Goal: Task Accomplishment & Management: Use online tool/utility

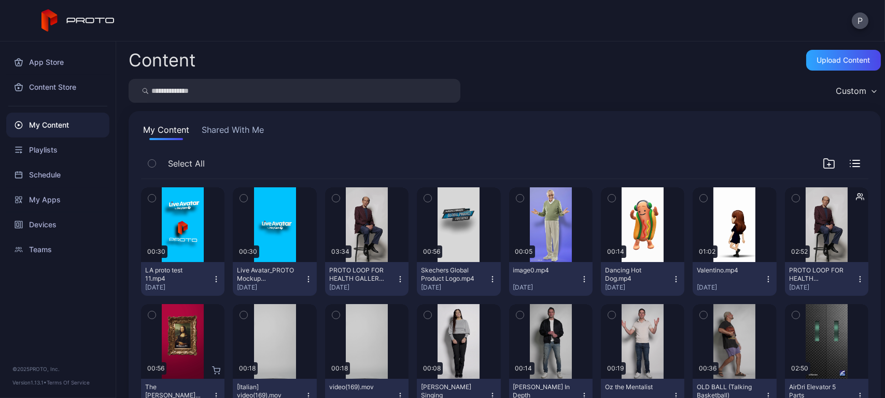
click at [253, 130] on button "Shared With Me" at bounding box center [233, 131] width 66 height 17
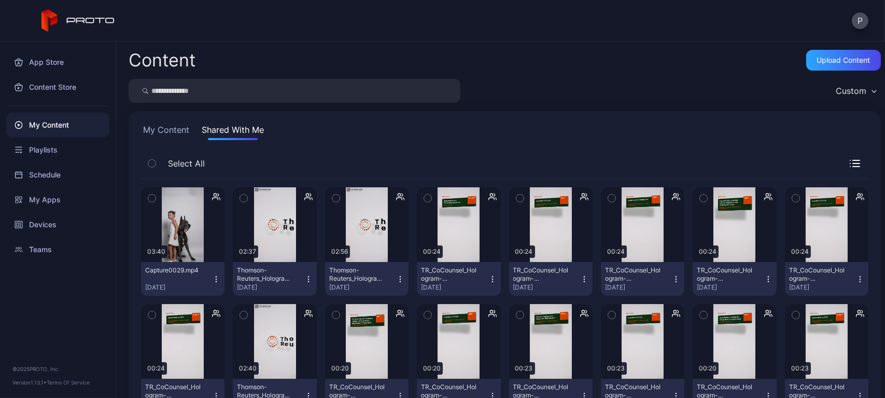
click at [185, 136] on button "My Content" at bounding box center [166, 131] width 50 height 17
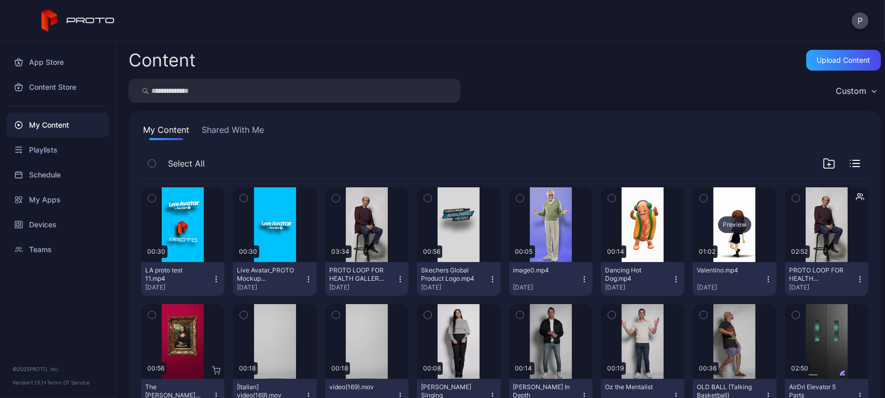
click at [724, 190] on div "Preview" at bounding box center [733, 224] width 83 height 75
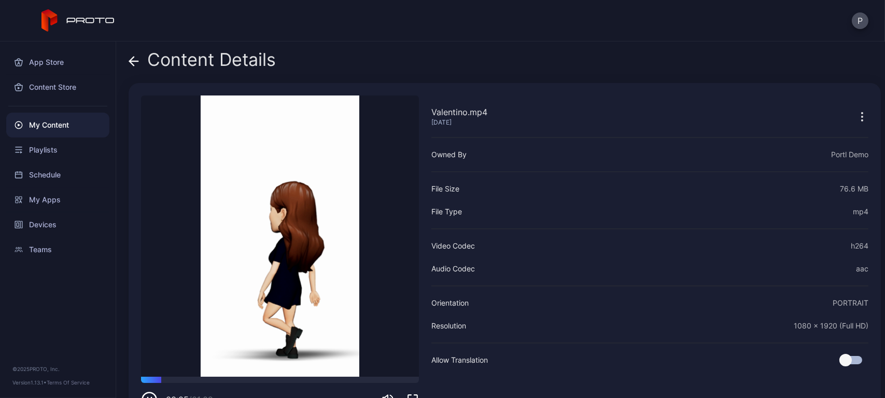
click at [140, 65] on div "Content Details" at bounding box center [202, 62] width 147 height 25
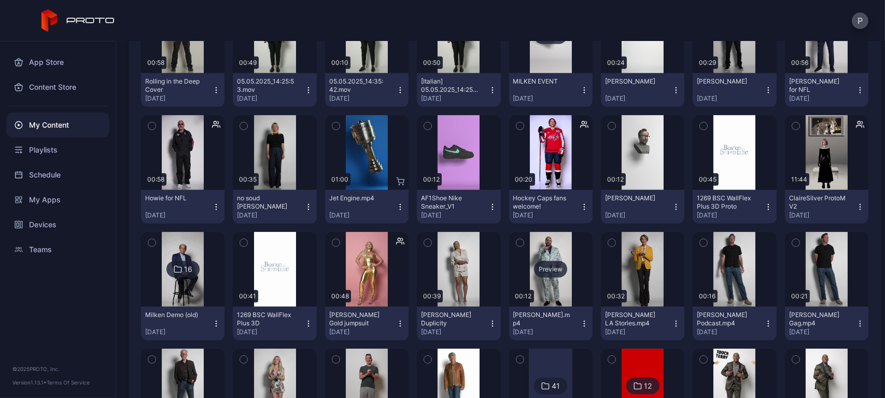
scroll to position [2286, 0]
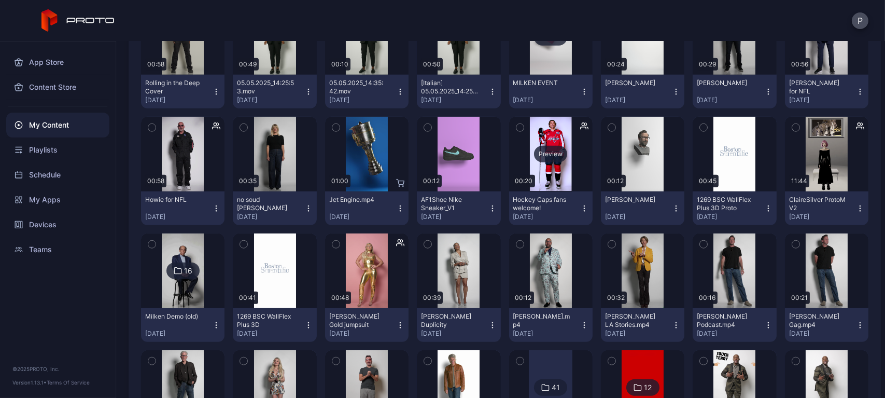
click at [550, 166] on div "Preview" at bounding box center [550, 154] width 83 height 75
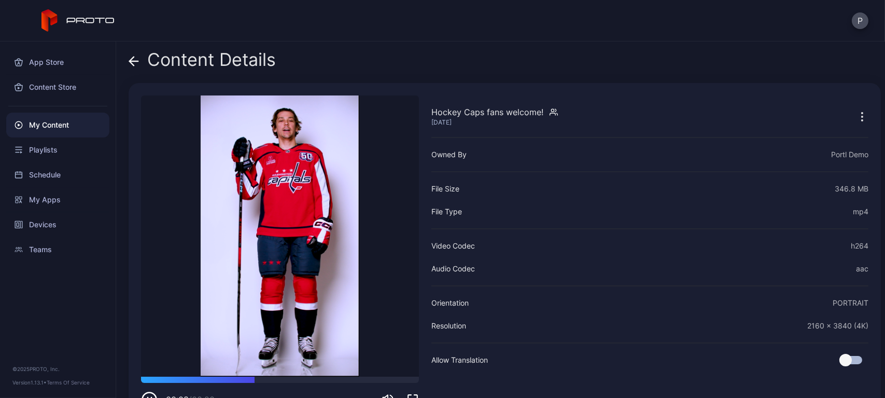
click at [134, 58] on icon at bounding box center [134, 61] width 10 height 10
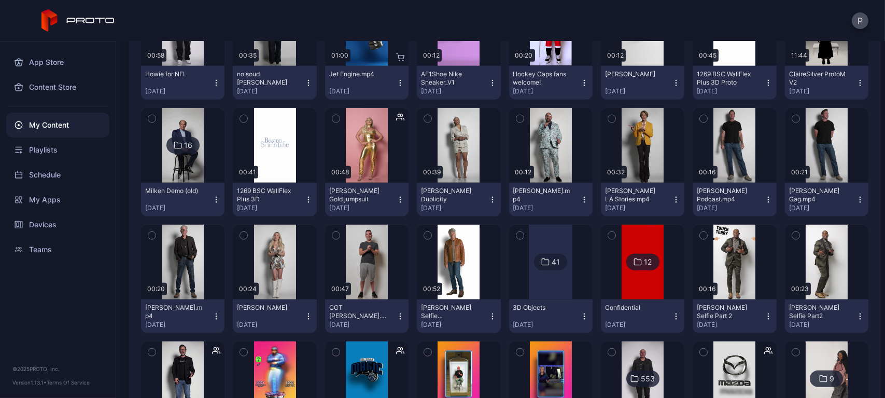
scroll to position [2558, 0]
